Goal: Ask a question: Seek information or help from site administrators or community

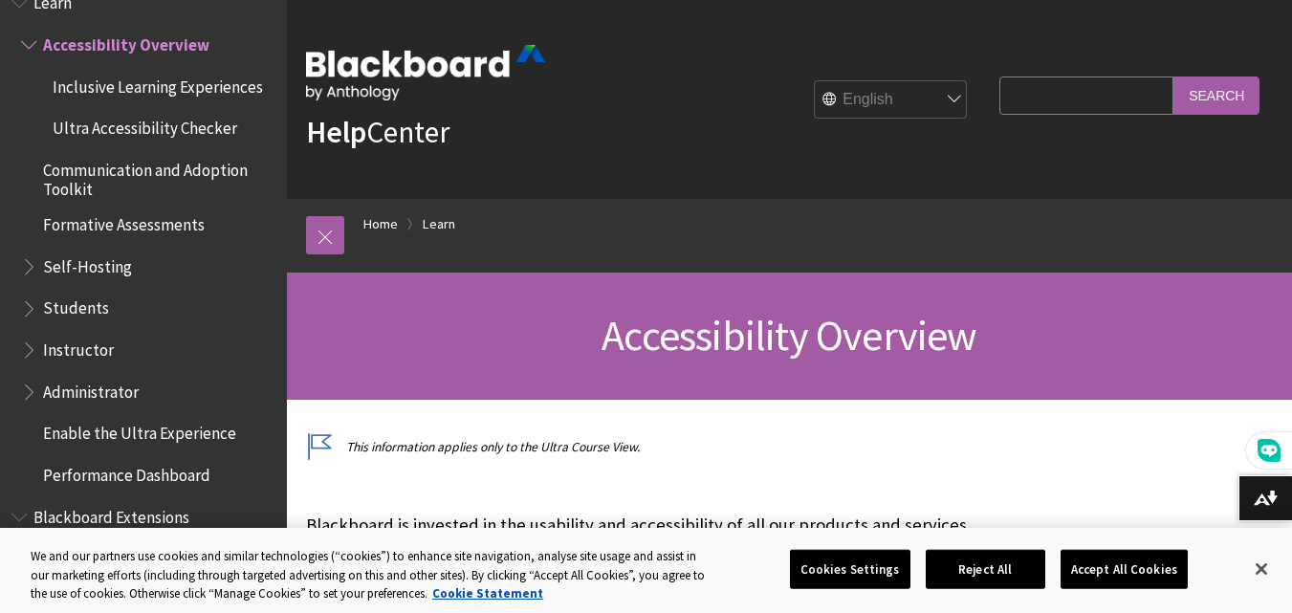
drag, startPoint x: 1075, startPoint y: 101, endPoint x: 1035, endPoint y: 174, distance: 82.6
click at [1075, 101] on input "Search Query" at bounding box center [1086, 94] width 174 height 37
type input "sound"
click at [1212, 97] on input "Search" at bounding box center [1216, 94] width 86 height 37
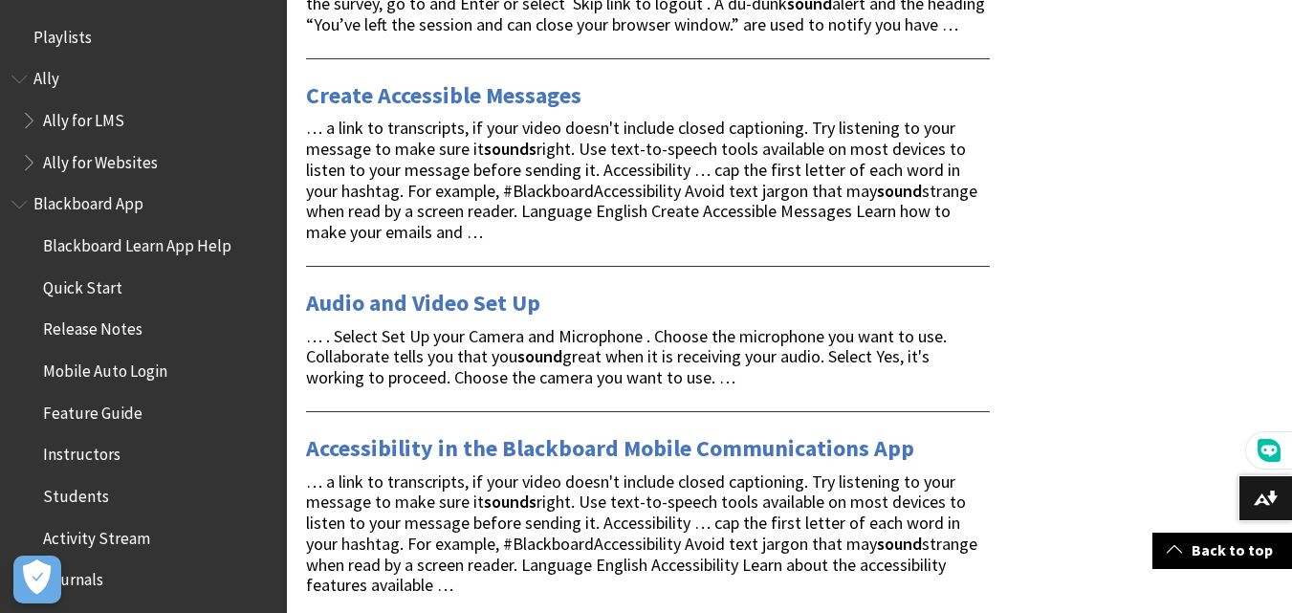
scroll to position [2022, 0]
click at [403, 317] on link "Audio and Video Set Up" at bounding box center [423, 302] width 234 height 31
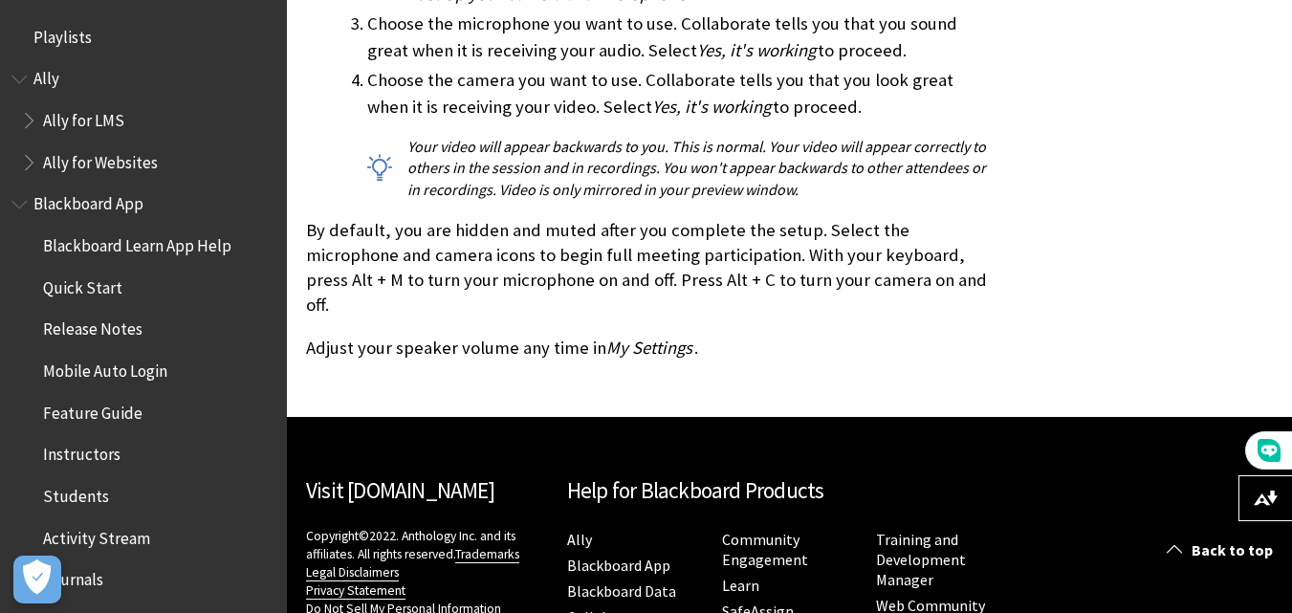
scroll to position [1188, 0]
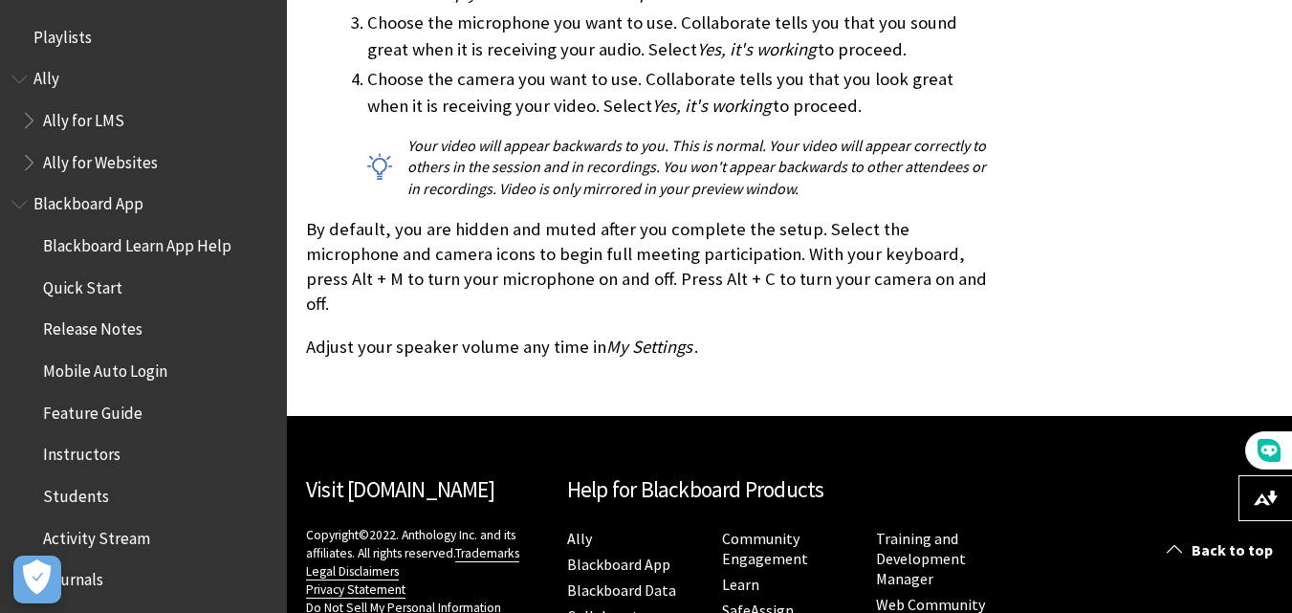
click at [541, 338] on p "Adjust your speaker volume any time in My Settings ." at bounding box center [648, 347] width 684 height 25
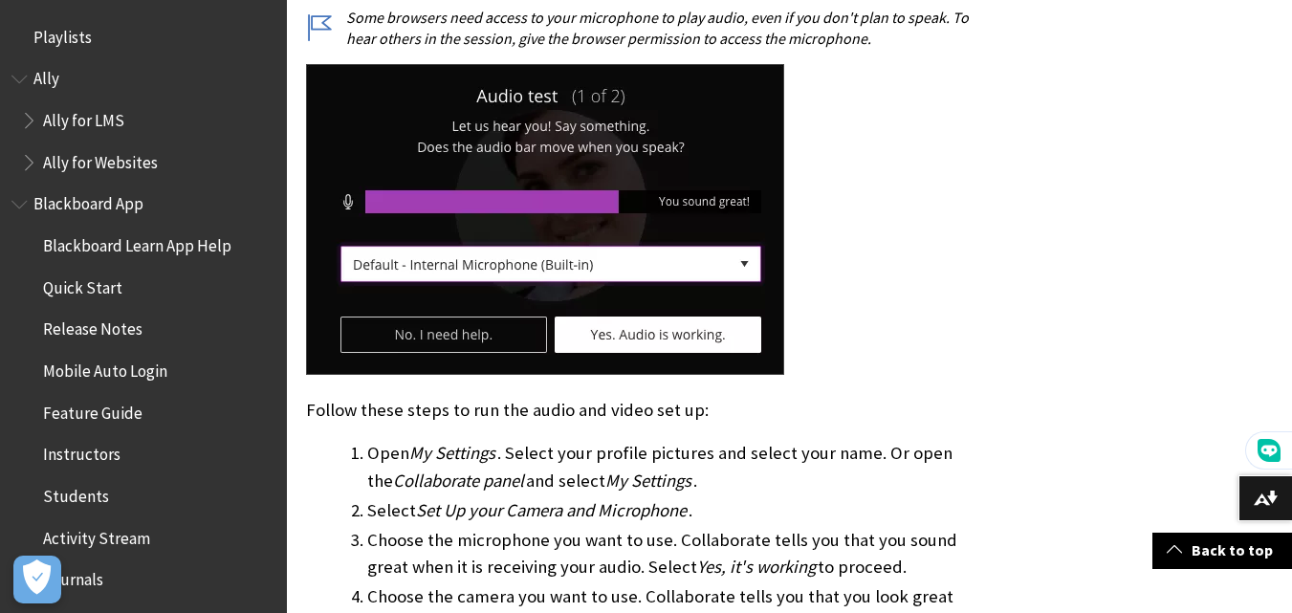
scroll to position [673, 0]
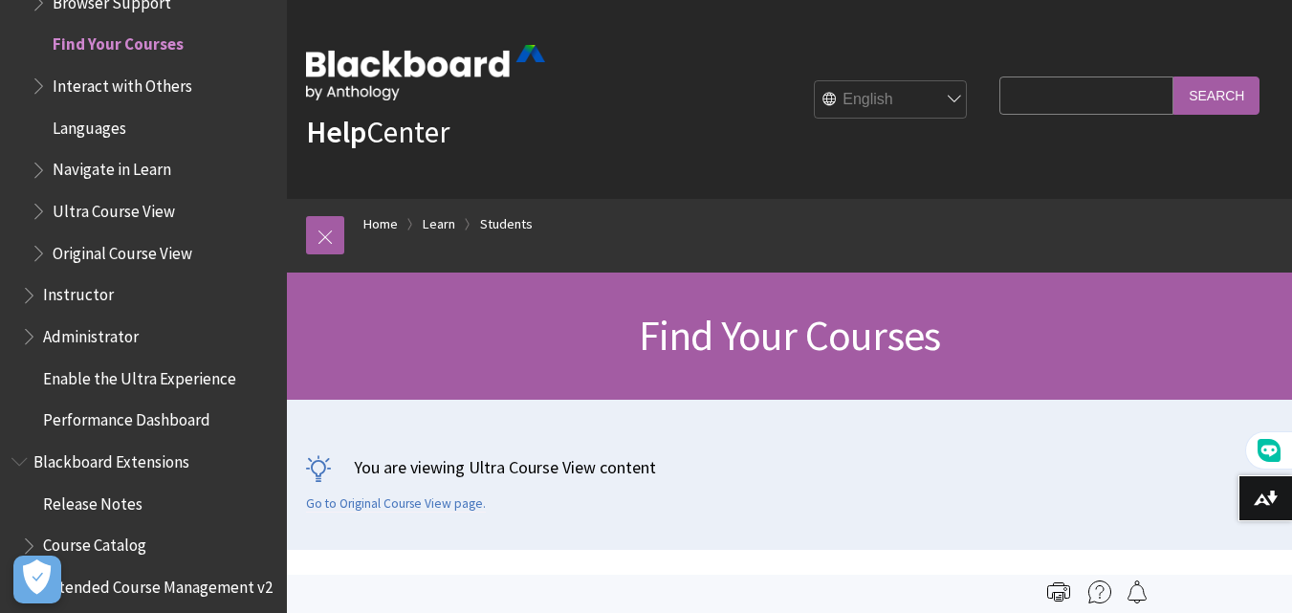
click at [1039, 98] on input "Search Query" at bounding box center [1086, 94] width 174 height 37
type input "how to fix sound on recordings"
click at [1173, 76] on input "Search" at bounding box center [1216, 94] width 86 height 37
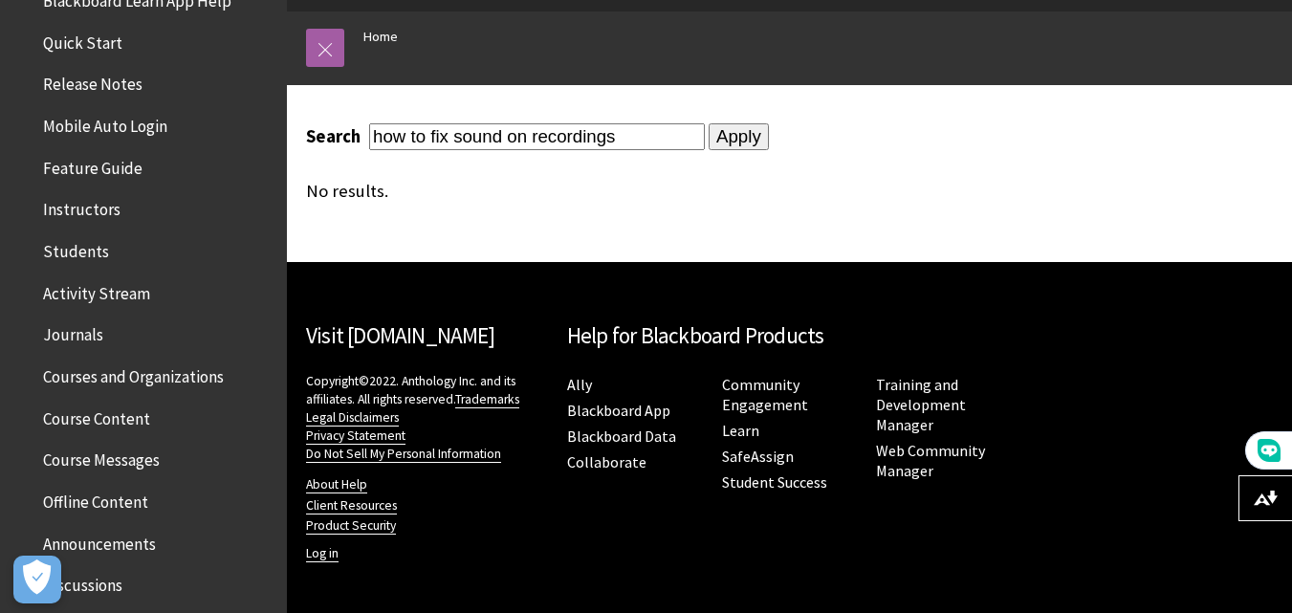
scroll to position [225, 0]
